Goal: Obtain resource: Obtain resource

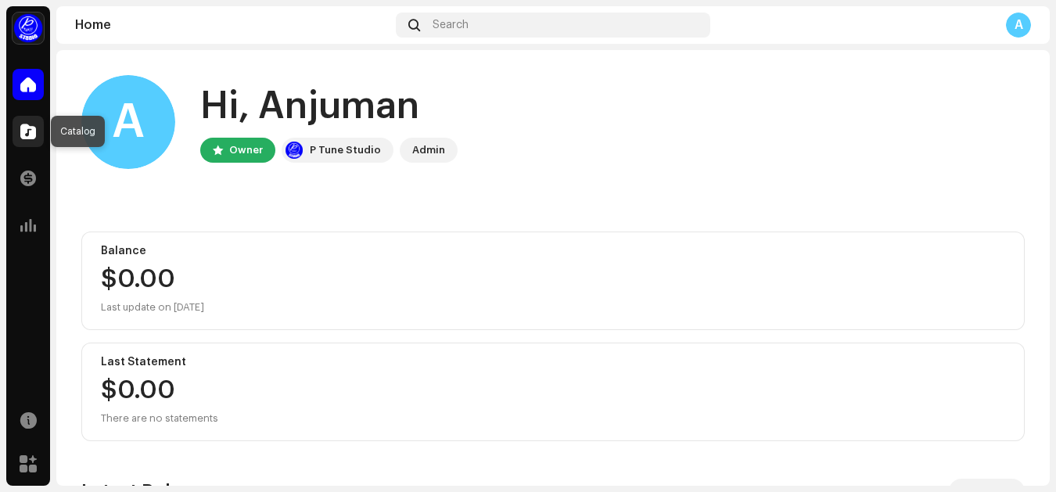
click at [29, 133] on span at bounding box center [28, 131] width 16 height 13
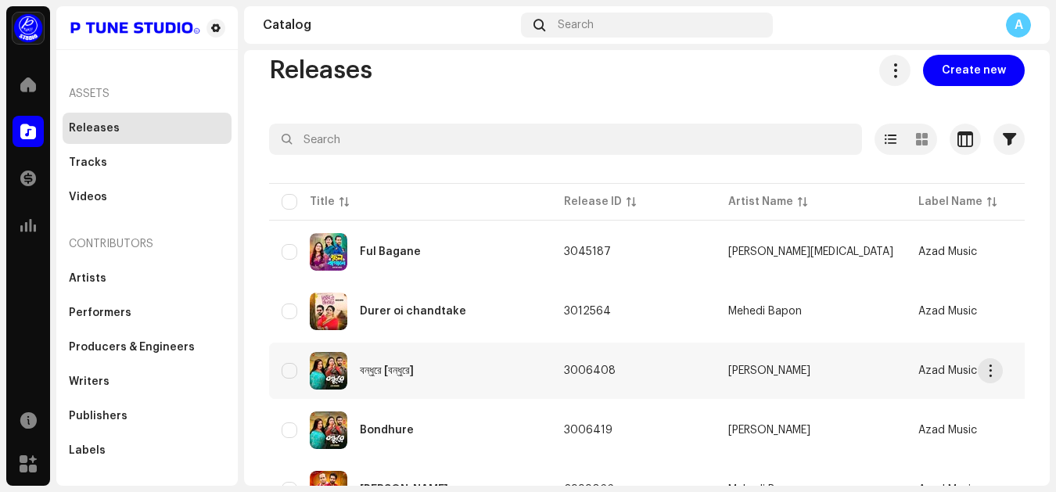
scroll to position [78, 0]
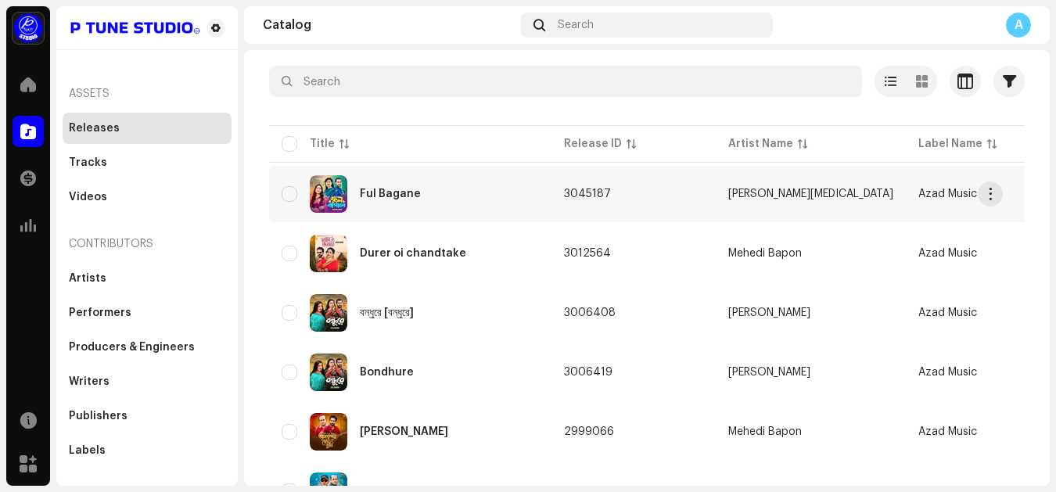
click at [400, 191] on div "Ful Bagane" at bounding box center [390, 194] width 61 height 11
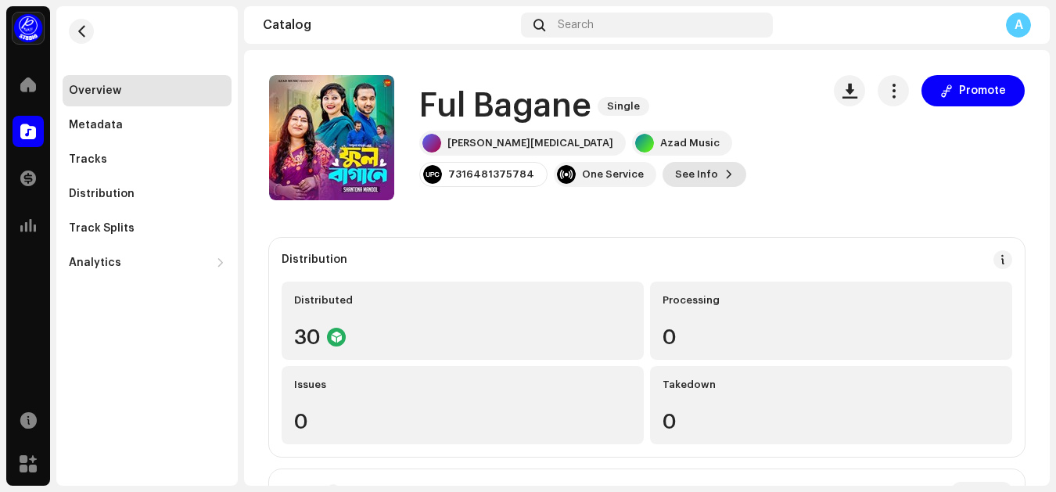
click at [675, 175] on span "See Info" at bounding box center [696, 174] width 43 height 31
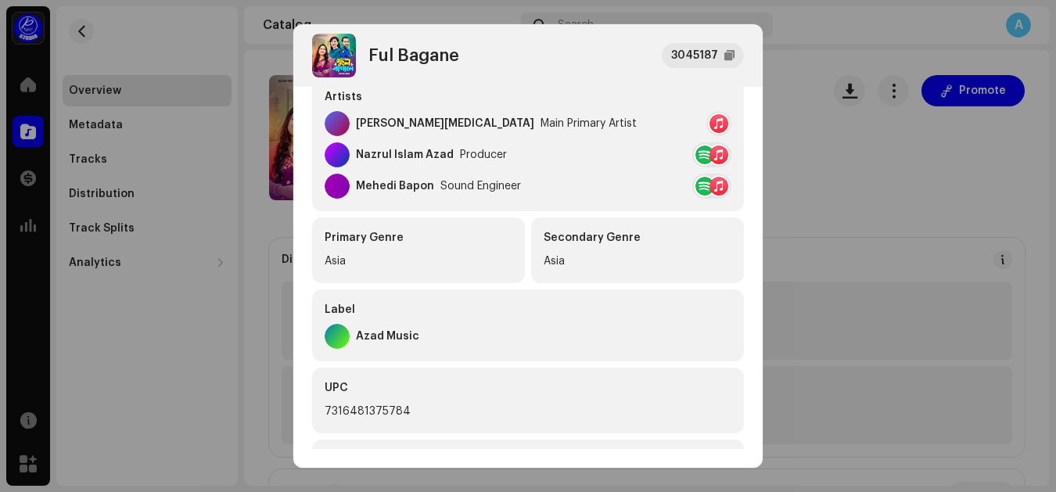
scroll to position [391, 0]
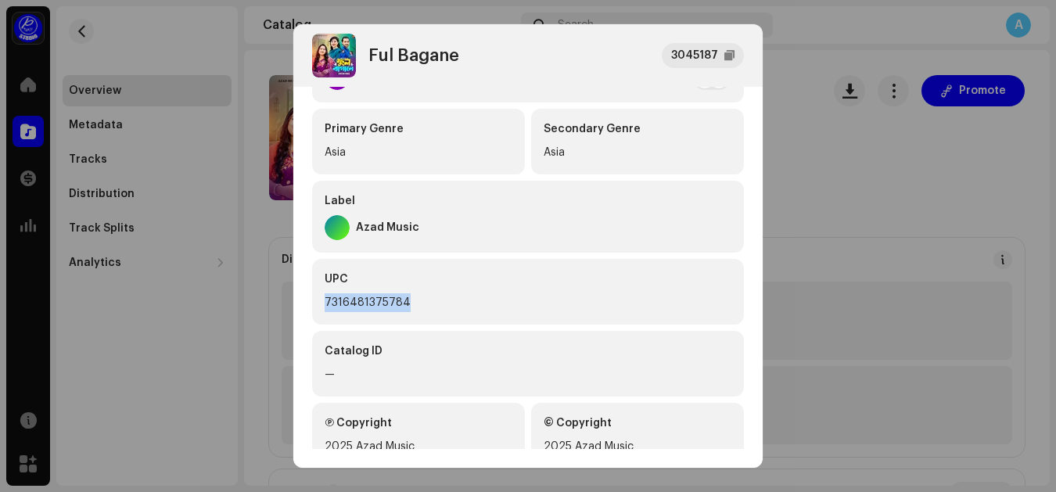
drag, startPoint x: 437, startPoint y: 303, endPoint x: 293, endPoint y: 305, distance: 143.2
click at [293, 305] on div "Metadata Distribution Metadata Language Bengali Release Title Ful Bagane Title …" at bounding box center [528, 268] width 470 height 362
copy div "7316481375784"
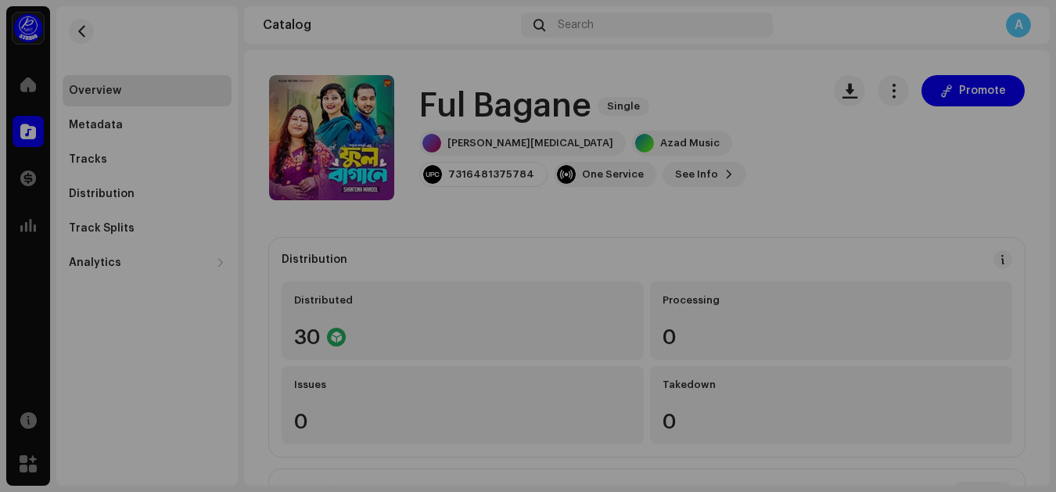
click at [218, 56] on div "Ful Bagane 3045187 Metadata Distribution Metadata Language Bengali Release Titl…" at bounding box center [528, 246] width 1056 height 492
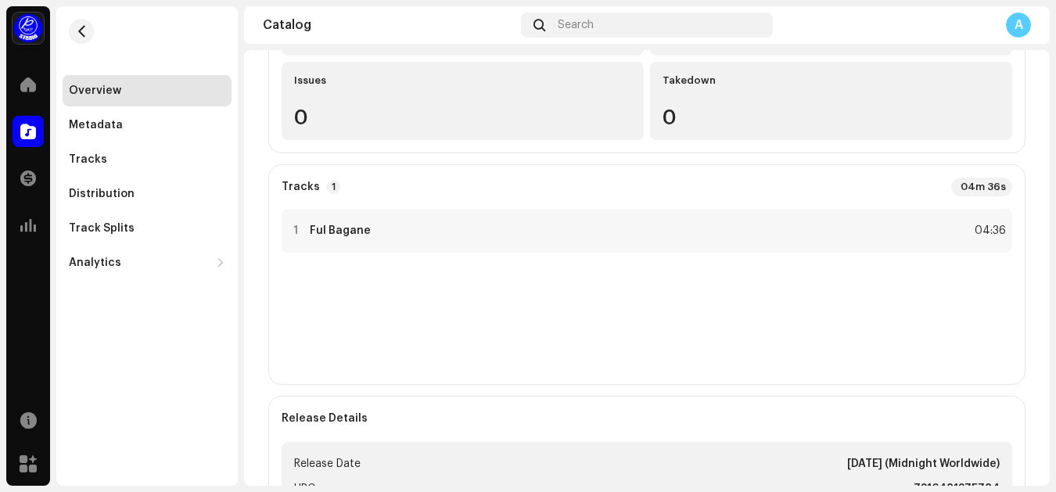
scroll to position [313, 0]
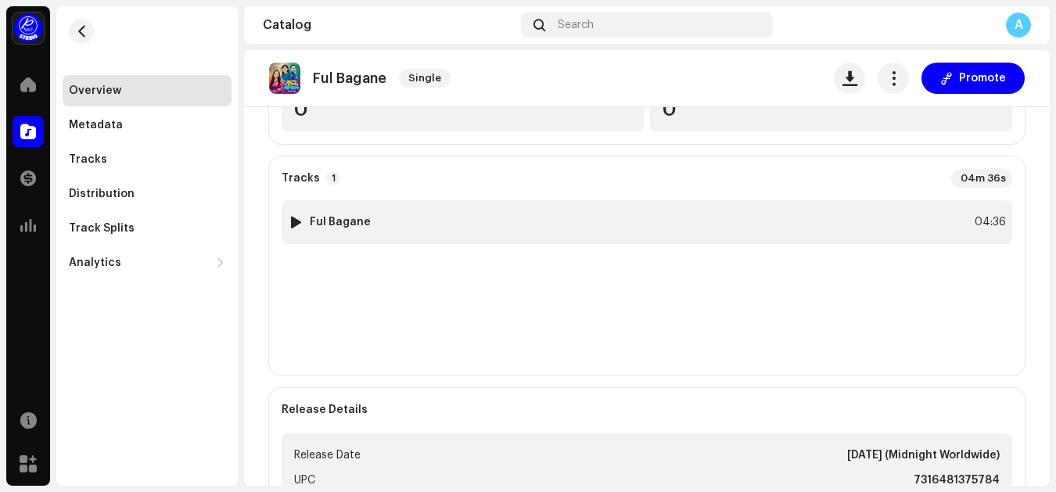
click at [328, 221] on strong "Ful Bagane" at bounding box center [340, 222] width 61 height 13
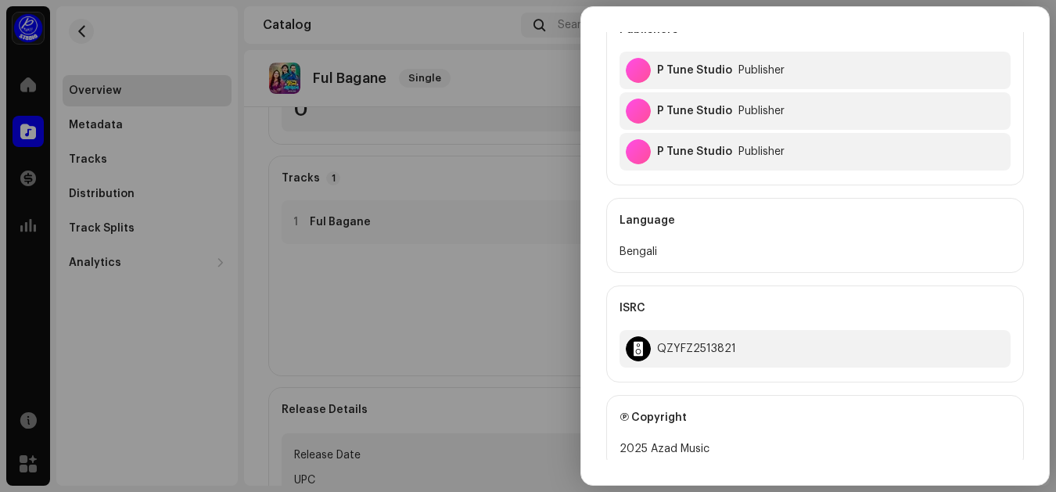
scroll to position [548, 0]
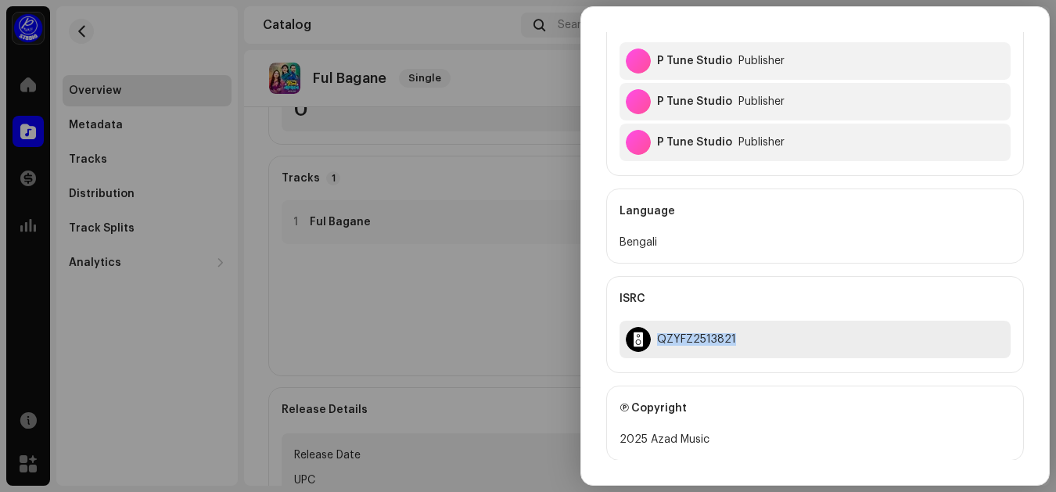
drag, startPoint x: 747, startPoint y: 338, endPoint x: 657, endPoint y: 344, distance: 89.4
click at [657, 344] on div "QZYFZ2513821" at bounding box center [815, 340] width 391 height 38
copy div "QZYFZ2513821"
